Goal: Information Seeking & Learning: Learn about a topic

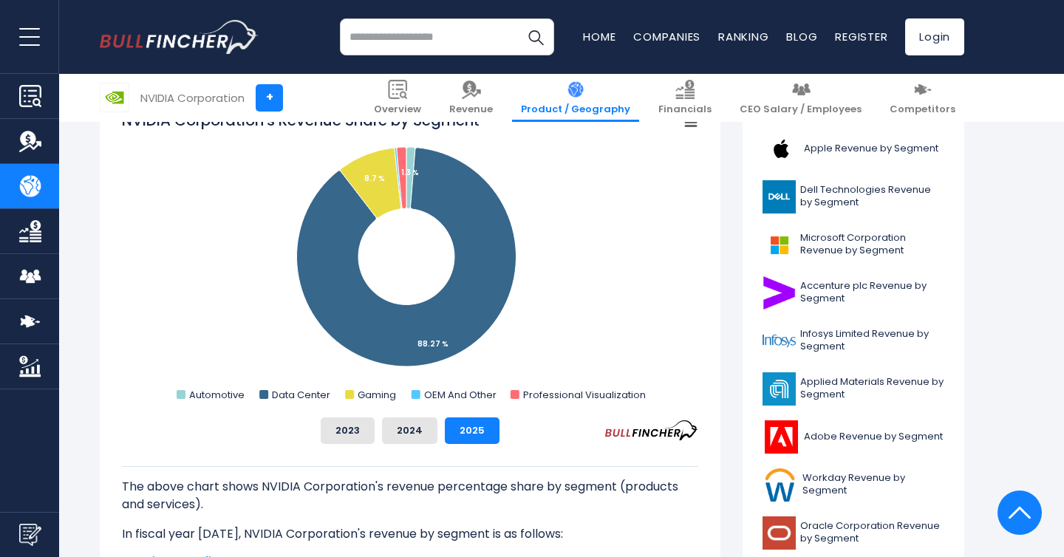
scroll to position [422, 0]
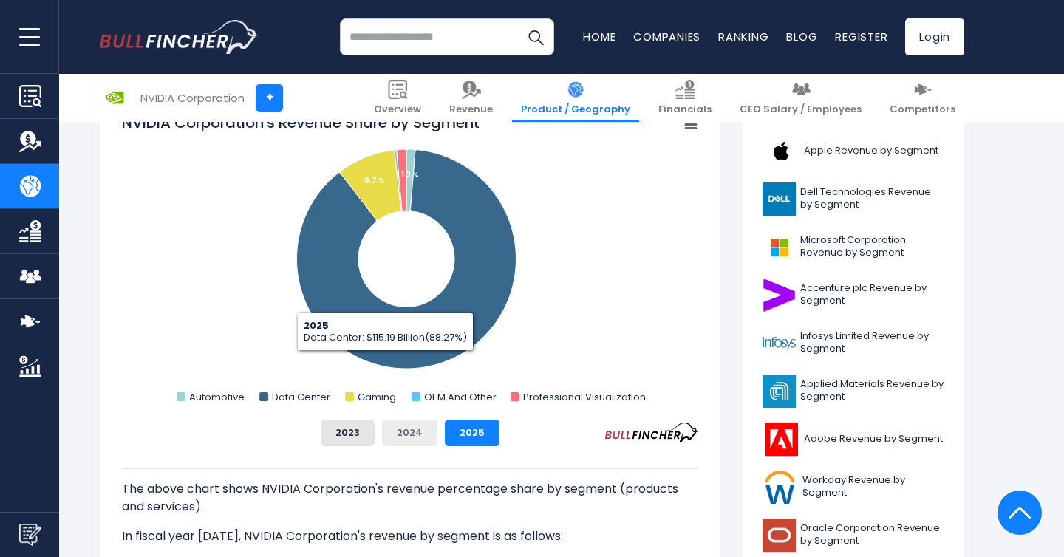
click at [406, 433] on button "2024" at bounding box center [409, 433] width 55 height 27
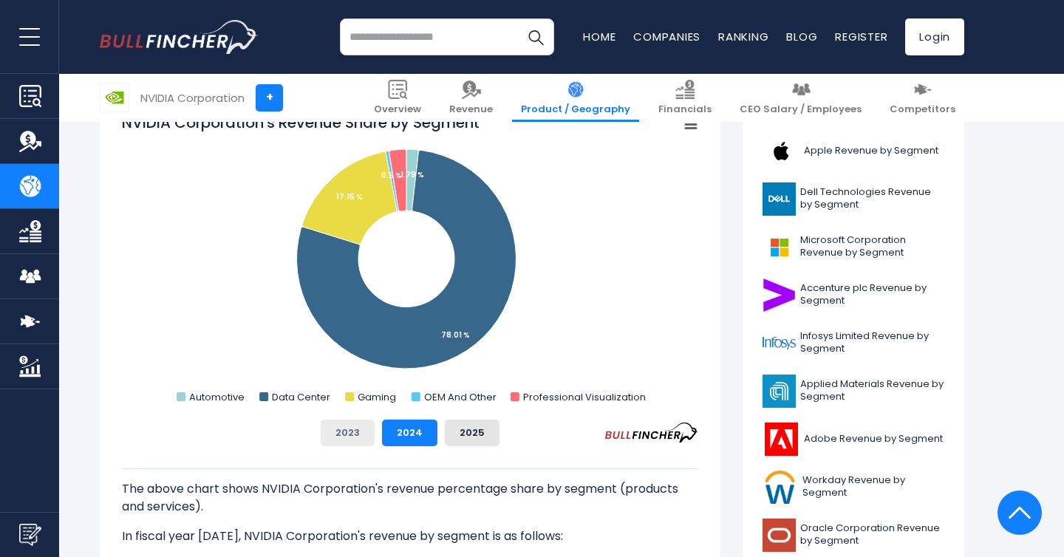
click at [361, 429] on button "2023" at bounding box center [348, 433] width 54 height 27
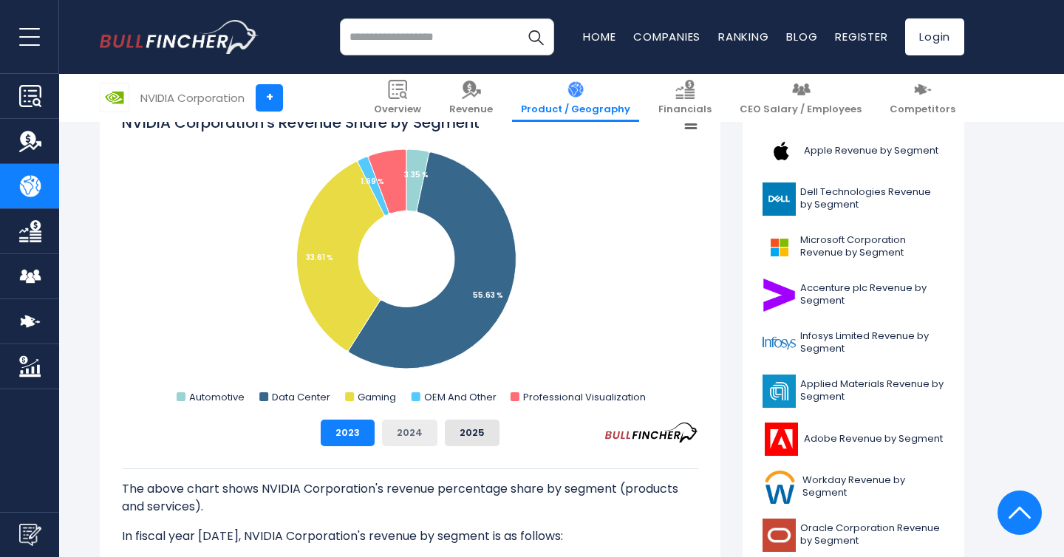
click at [397, 429] on button "2024" at bounding box center [409, 433] width 55 height 27
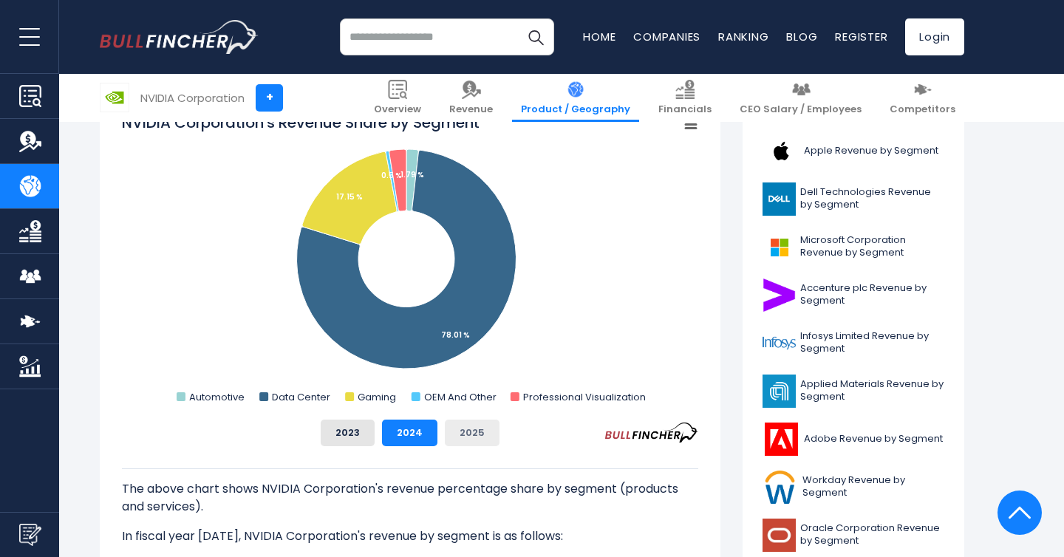
click at [470, 431] on button "2025" at bounding box center [472, 433] width 55 height 27
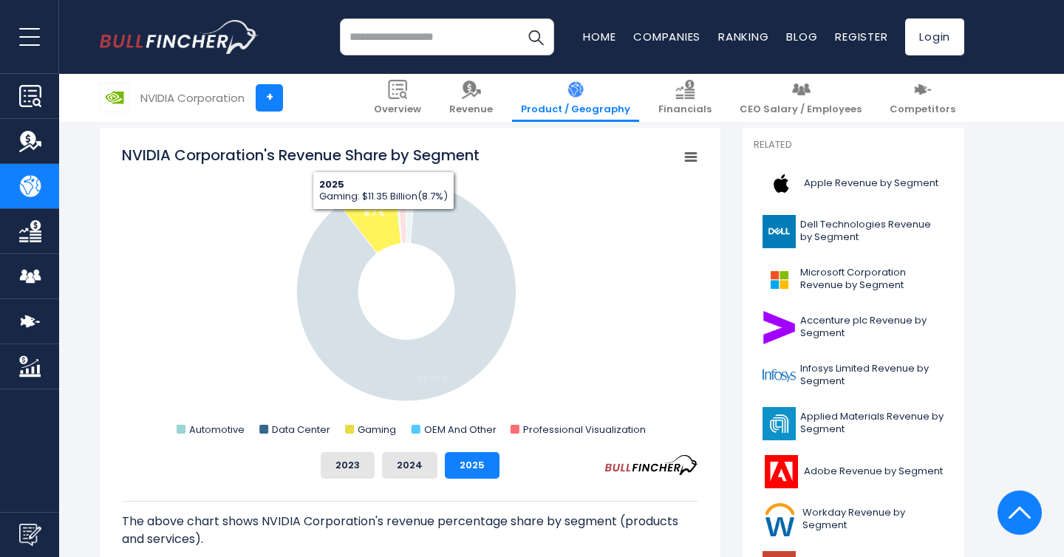
scroll to position [388, 0]
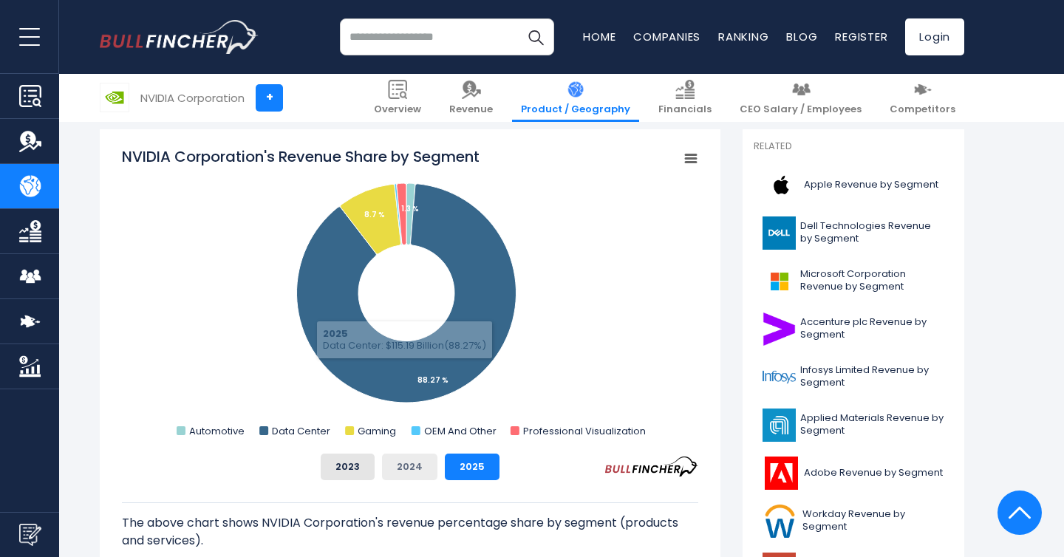
click at [420, 467] on button "2024" at bounding box center [409, 467] width 55 height 27
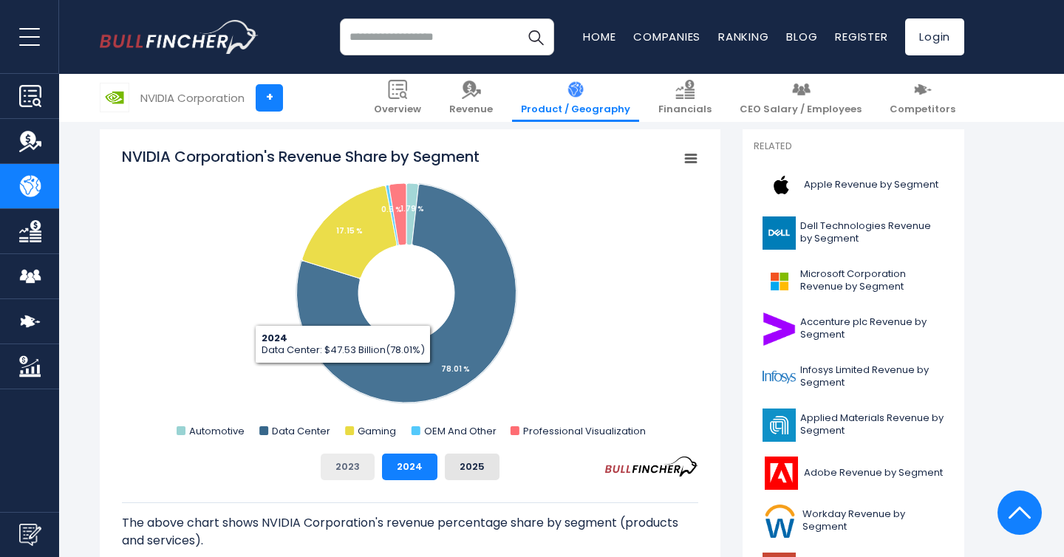
click at [338, 471] on button "2023" at bounding box center [348, 467] width 54 height 27
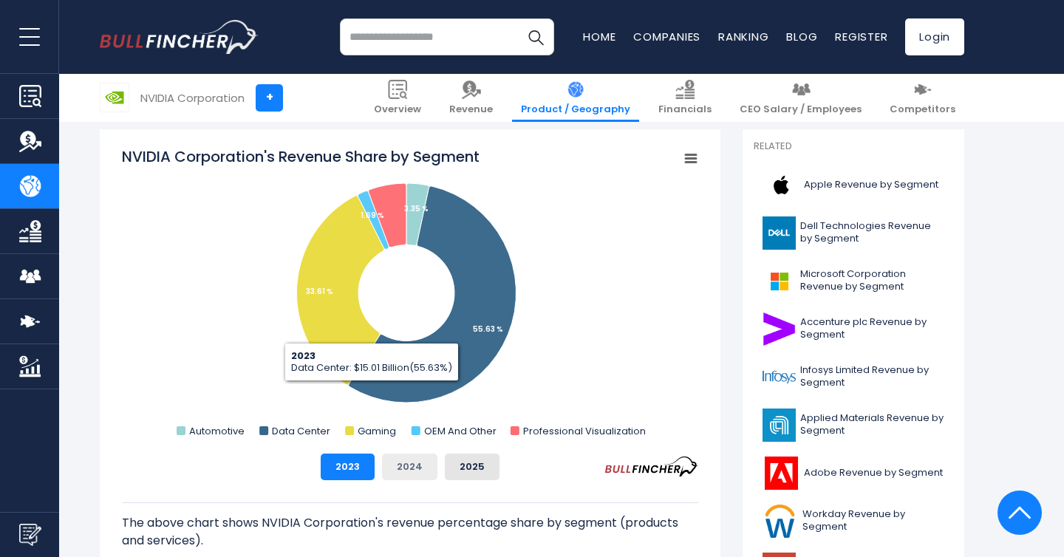
click at [415, 469] on button "2024" at bounding box center [409, 467] width 55 height 27
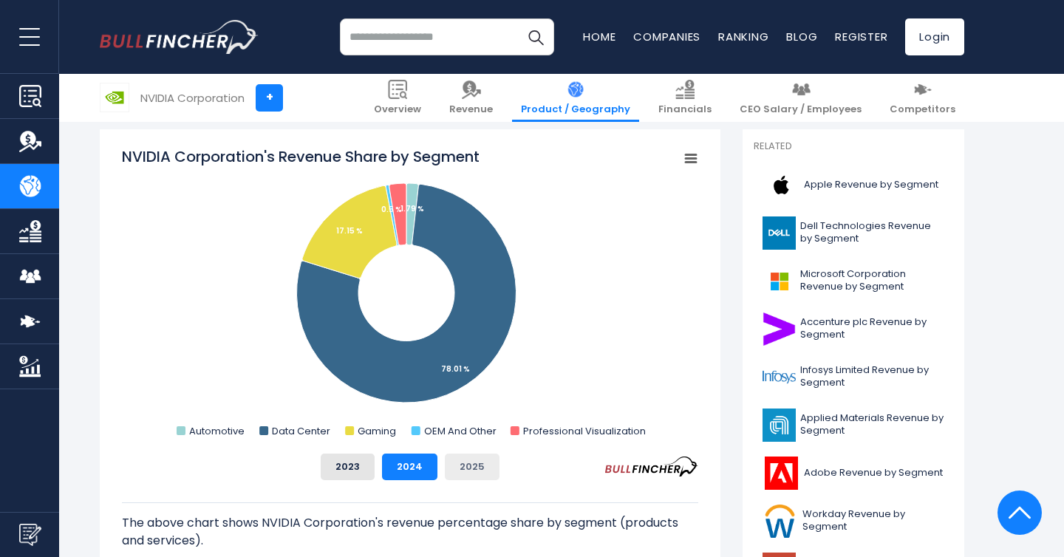
click at [469, 466] on button "2025" at bounding box center [472, 467] width 55 height 27
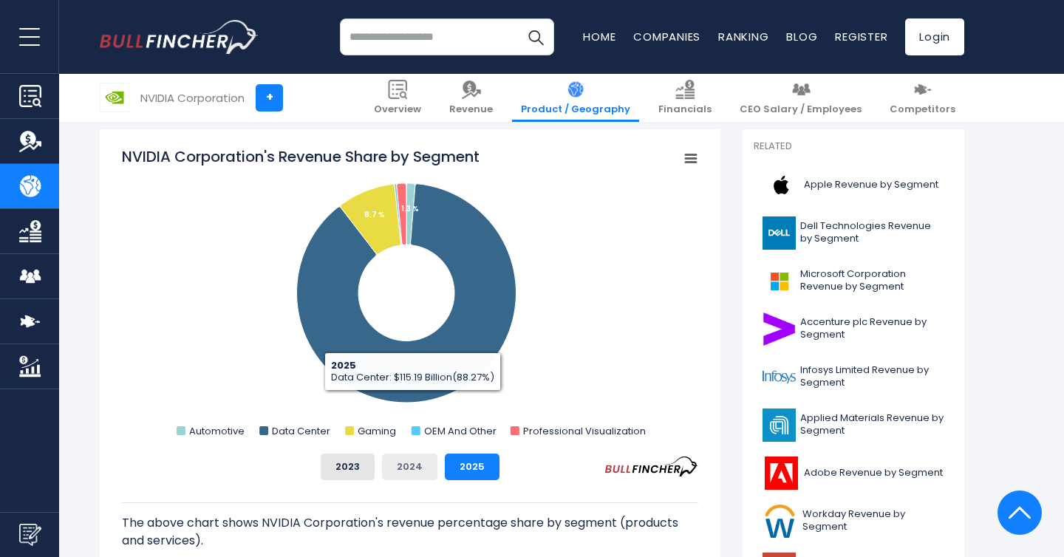
click at [419, 469] on button "2024" at bounding box center [409, 467] width 55 height 27
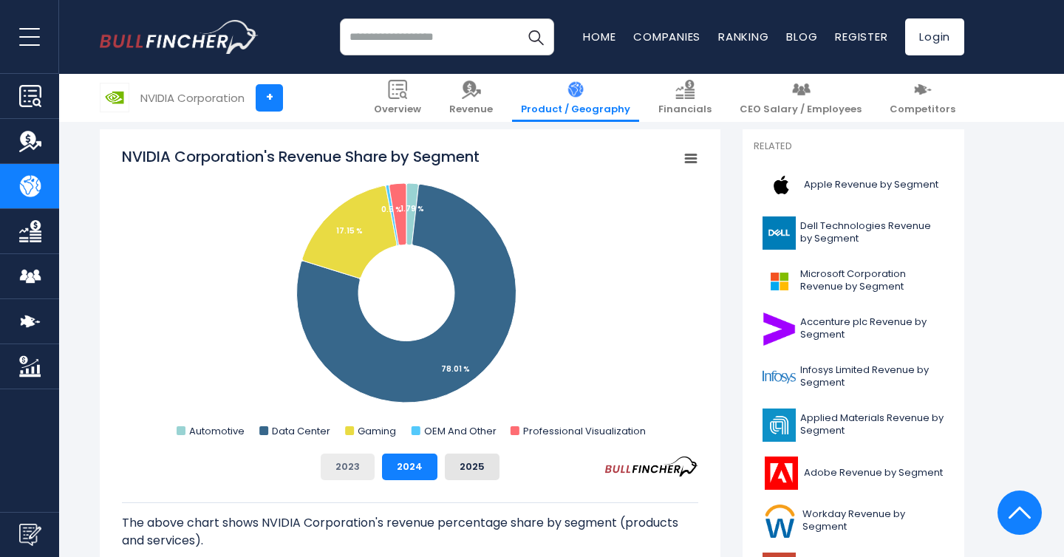
click at [361, 466] on button "2023" at bounding box center [348, 467] width 54 height 27
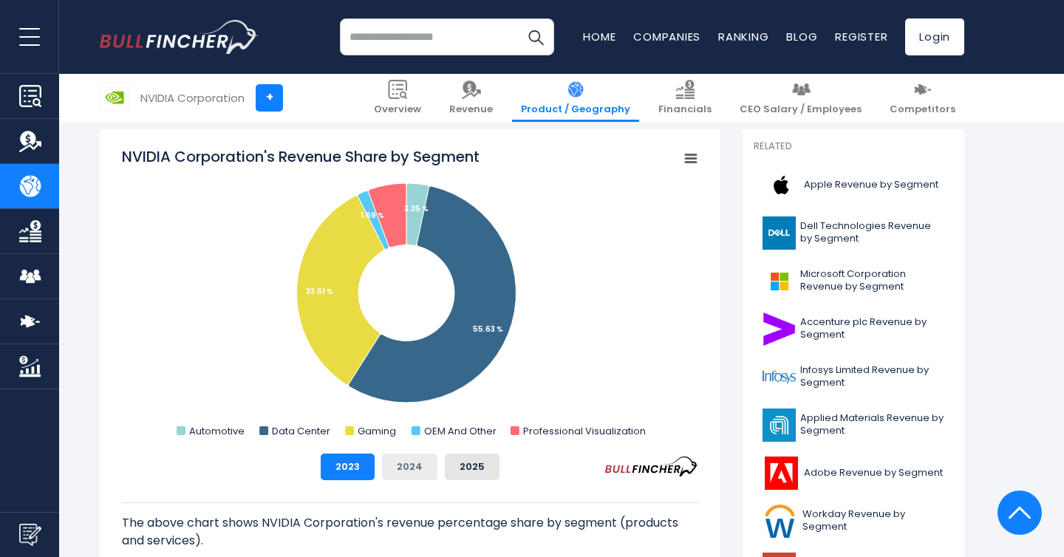
click at [397, 463] on button "2024" at bounding box center [409, 467] width 55 height 27
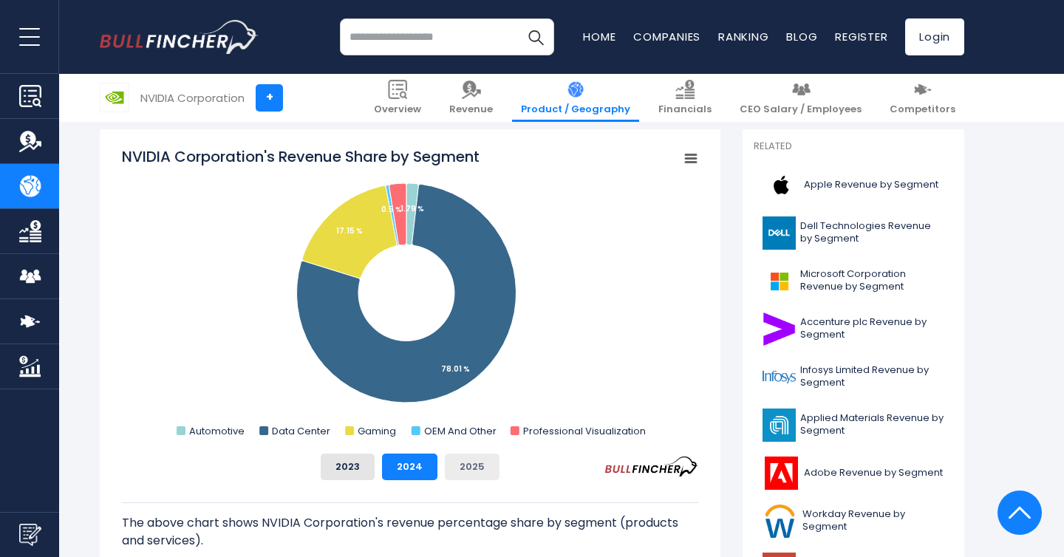
click at [455, 463] on button "2025" at bounding box center [472, 467] width 55 height 27
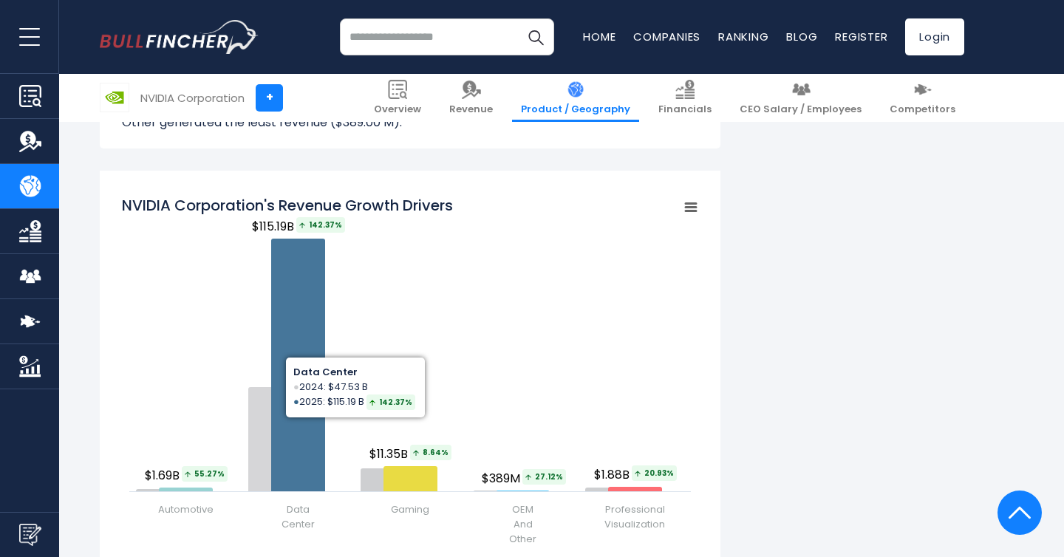
scroll to position [1806, 0]
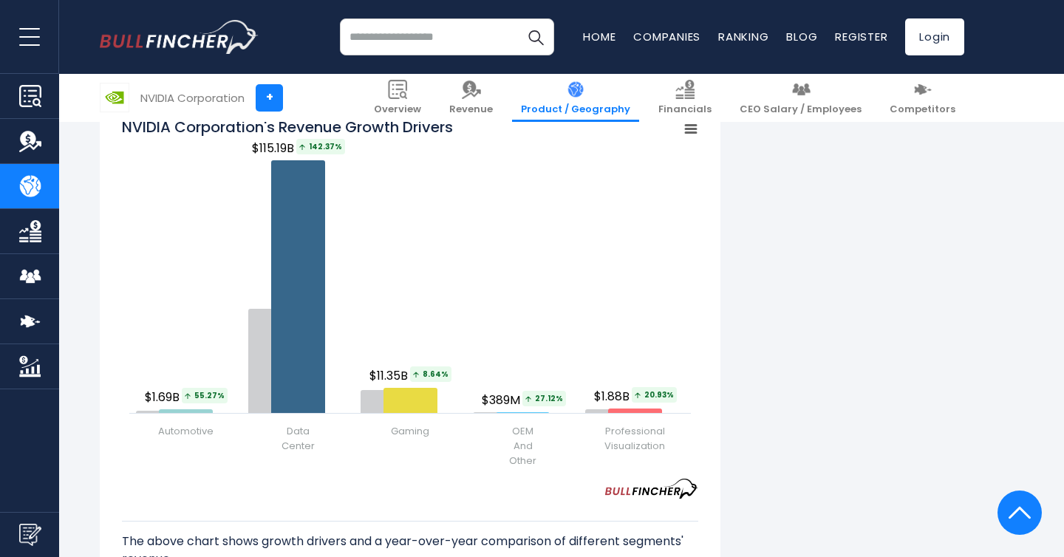
click at [372, 504] on div "The above chart shows growth drivers and a year-over-year comparison of differe…" at bounding box center [410, 558] width 576 height 118
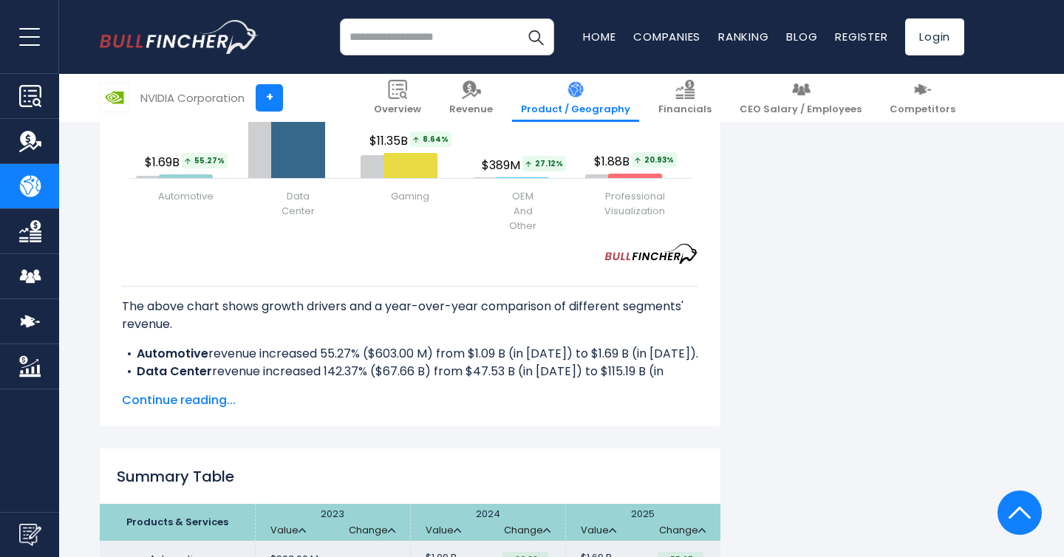
click at [384, 375] on li "Data Center revenue increased 142.37% ($67.66 B) from $47.53 B (in [DATE]) to $…" at bounding box center [410, 380] width 576 height 35
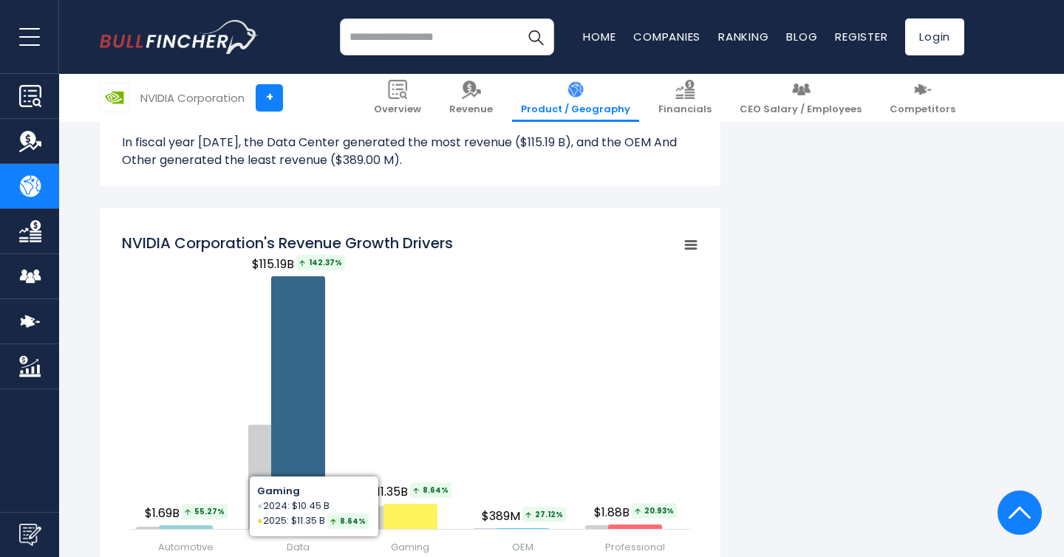
scroll to position [1680, 0]
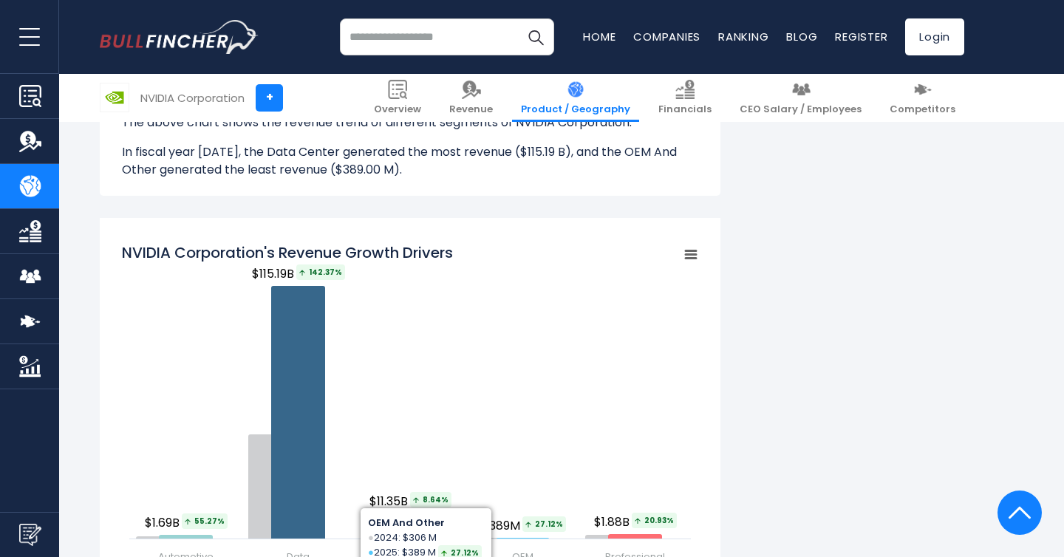
click at [849, 234] on div "NVIDIA Corporation's Revenue by Segment In fiscal year [DATE], NVIDIA Corporati…" at bounding box center [532, 183] width 865 height 3066
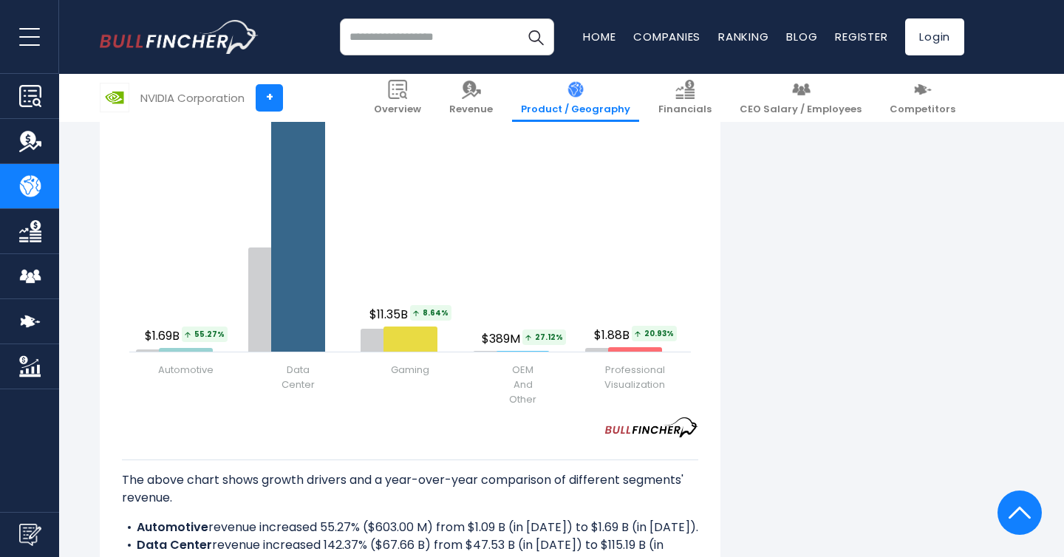
scroll to position [1895, 0]
